Goal: Task Accomplishment & Management: Use online tool/utility

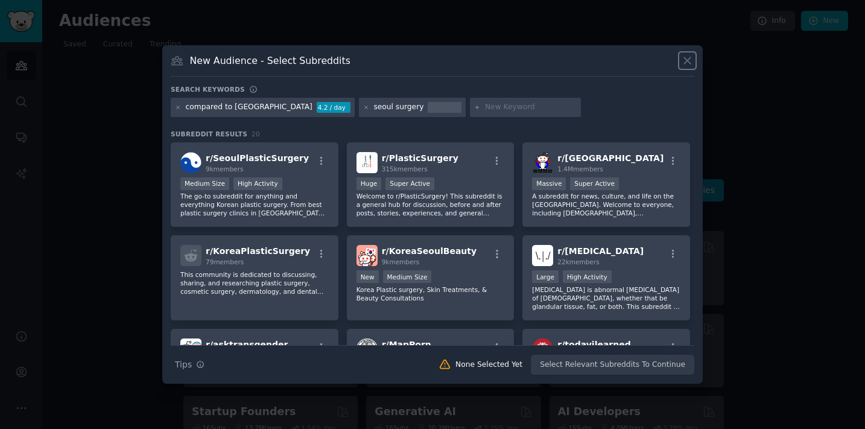
click at [686, 60] on icon at bounding box center [687, 60] width 13 height 13
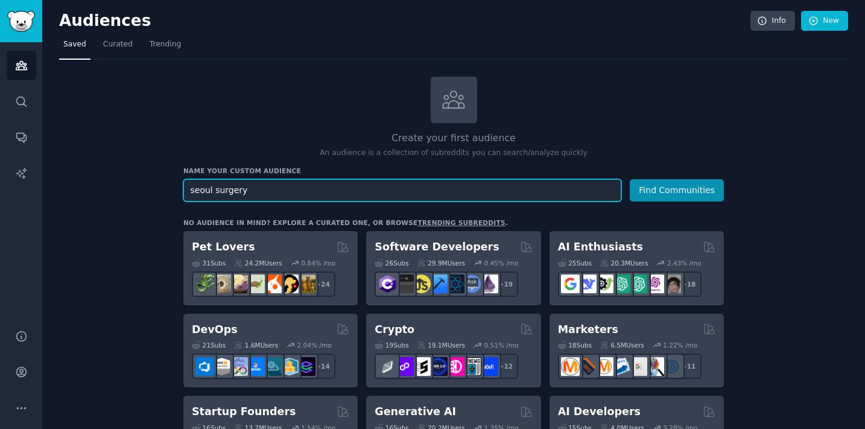
drag, startPoint x: 301, startPoint y: 191, endPoint x: 145, endPoint y: 186, distance: 155.8
type input "[DEMOGRAPHIC_DATA] skincare"
click at [630, 179] on button "Find Communities" at bounding box center [677, 190] width 94 height 22
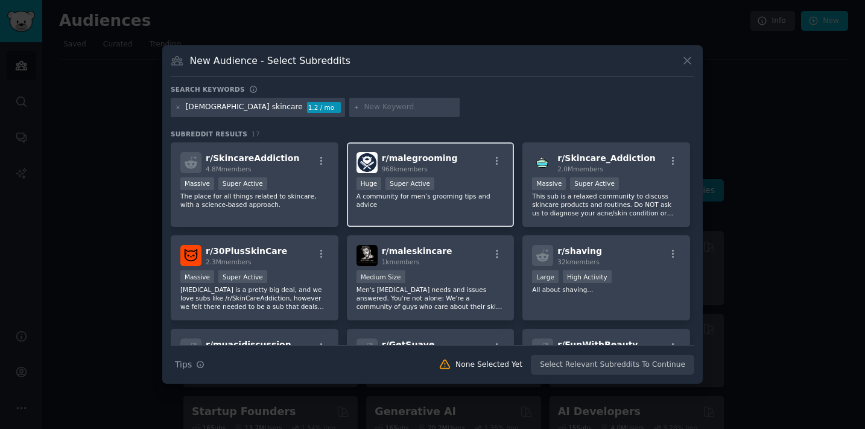
click at [409, 193] on p "A community for men’s grooming tips and advice" at bounding box center [431, 200] width 148 height 17
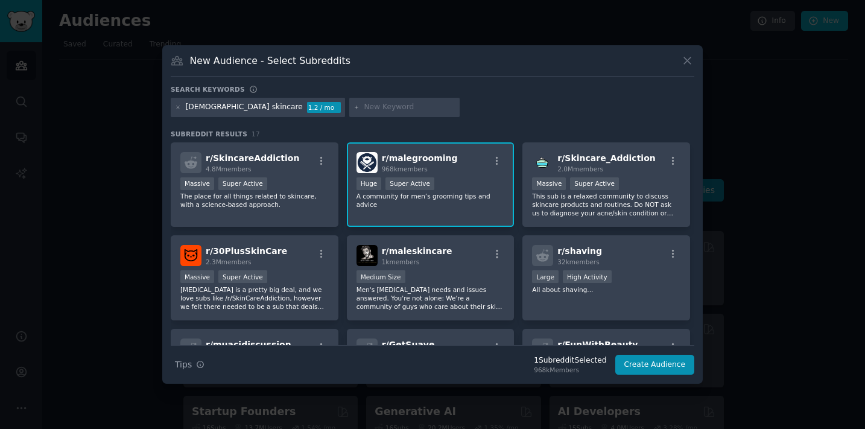
click at [457, 169] on div "r/ malegrooming 968k members" at bounding box center [431, 162] width 148 height 21
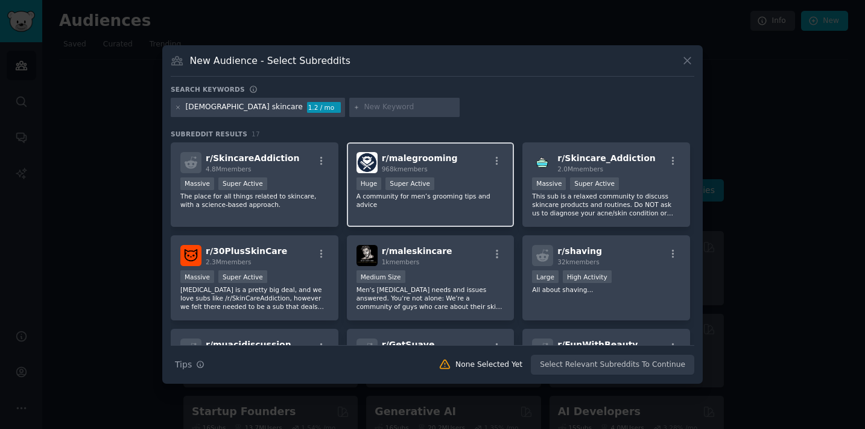
click at [457, 169] on div "r/ malegrooming 968k members" at bounding box center [431, 162] width 148 height 21
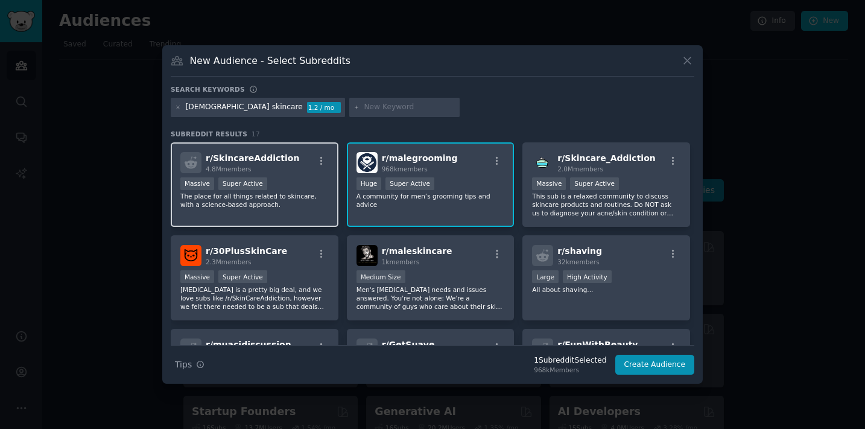
click at [277, 192] on p "The place for all things related to skincare, with a science-based approach." at bounding box center [254, 200] width 148 height 17
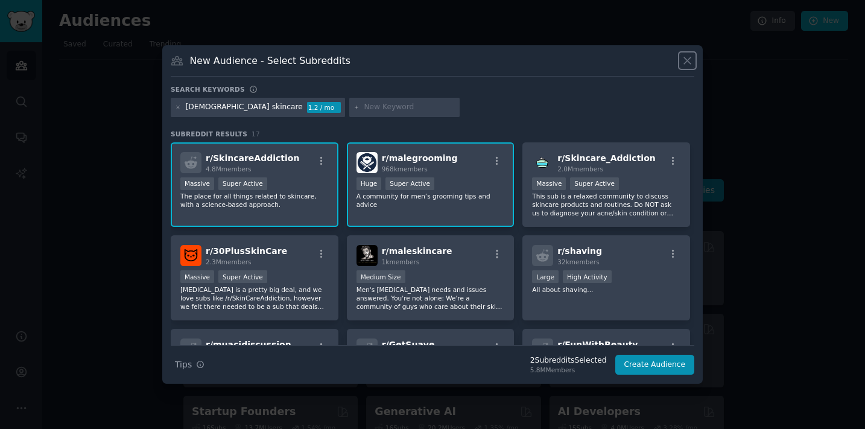
click at [687, 59] on icon at bounding box center [687, 60] width 13 height 13
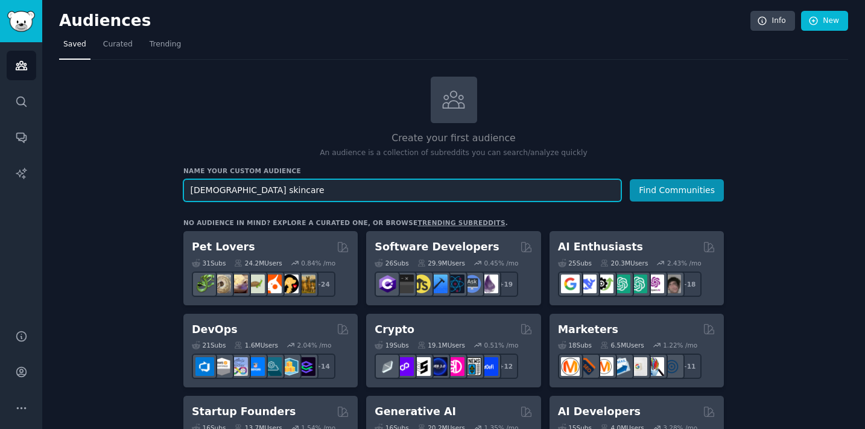
scroll to position [4, 0]
